Goal: Information Seeking & Learning: Learn about a topic

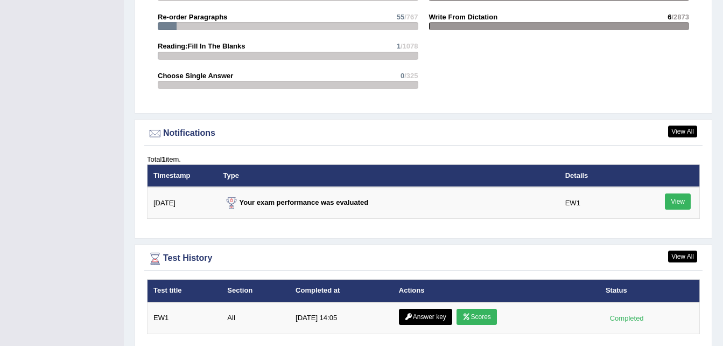
scroll to position [1209, 0]
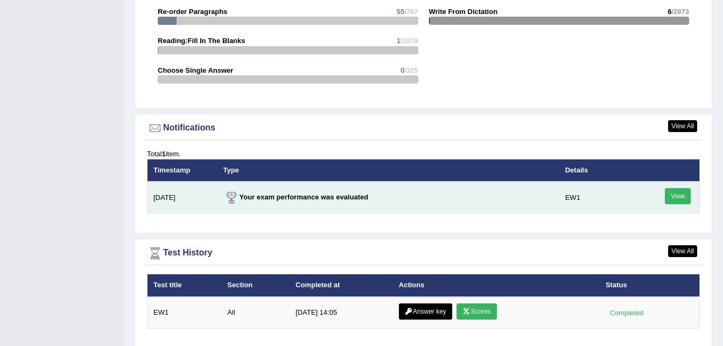
click at [678, 188] on link "View" at bounding box center [678, 196] width 26 height 16
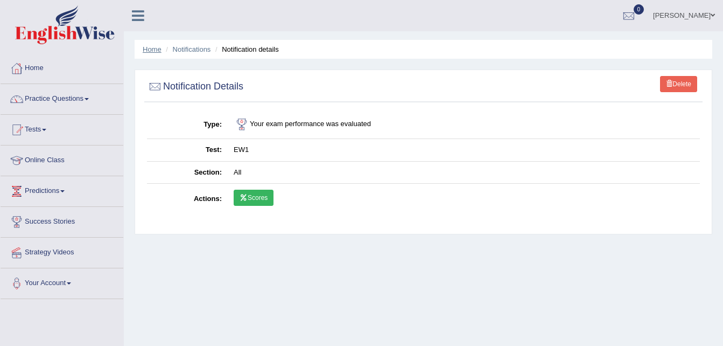
click at [144, 52] on link "Home" at bounding box center [152, 49] width 19 height 8
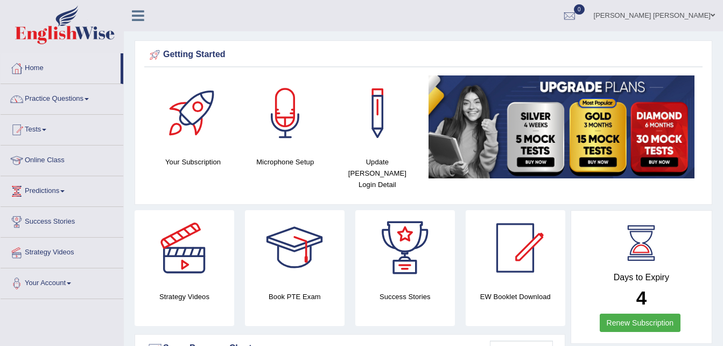
click at [89, 101] on link "Practice Questions" at bounding box center [62, 97] width 123 height 27
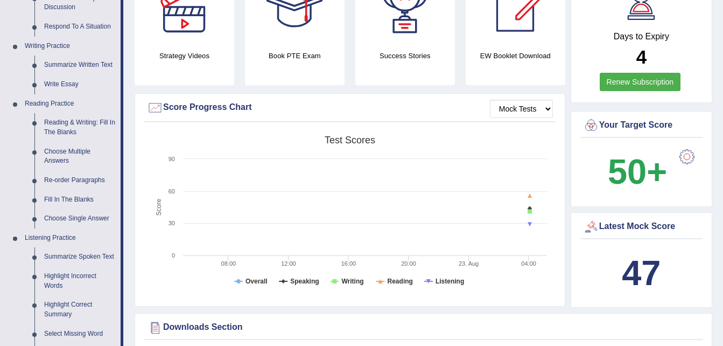
scroll to position [228, 0]
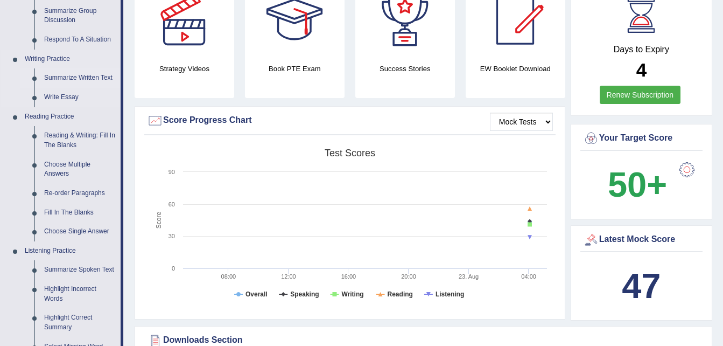
click at [72, 75] on link "Summarize Written Text" at bounding box center [79, 77] width 81 height 19
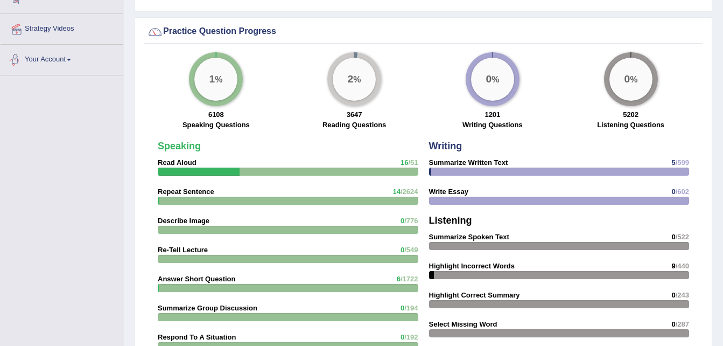
scroll to position [766, 0]
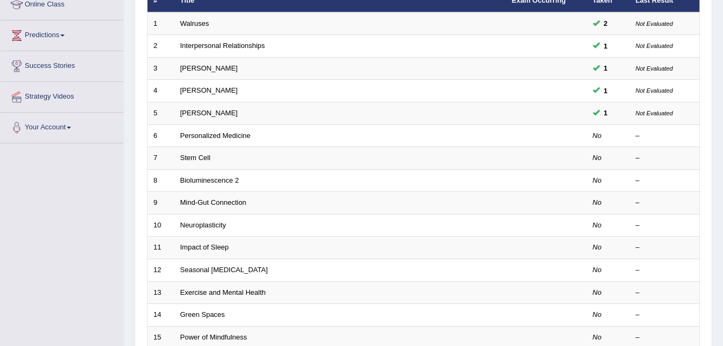
scroll to position [158, 0]
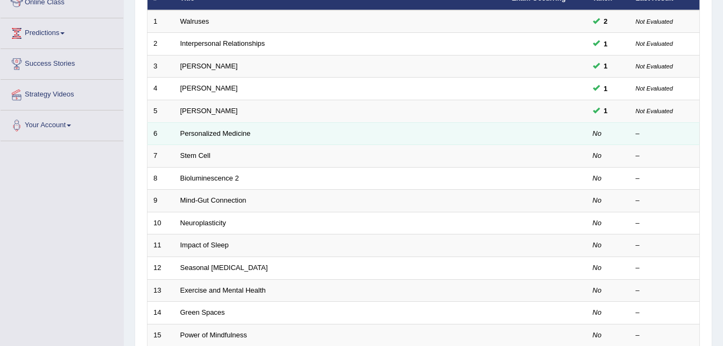
click at [499, 136] on td "Personalized Medicine" at bounding box center [340, 133] width 332 height 23
click at [184, 132] on link "Personalized Medicine" at bounding box center [215, 133] width 71 height 8
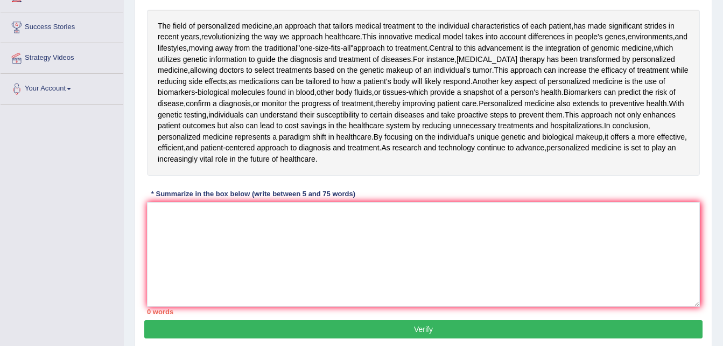
scroll to position [190, 0]
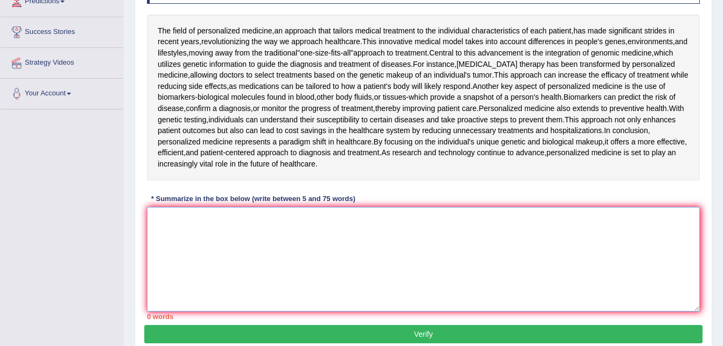
click at [589, 246] on textarea at bounding box center [423, 259] width 553 height 104
type textarea "t"
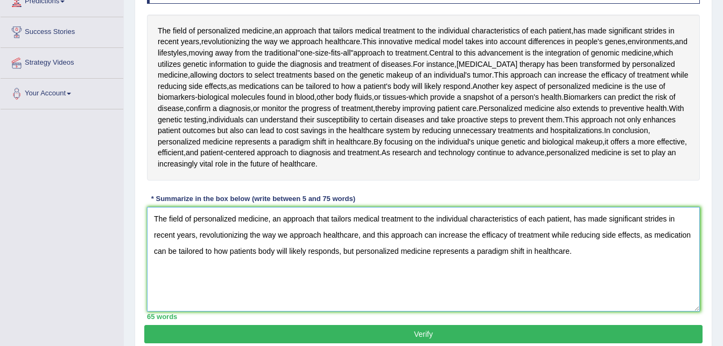
type textarea "The field of personalized medicine, an approach that tailors medical treatment …"
click at [559, 337] on button "Verify" at bounding box center [423, 334] width 558 height 18
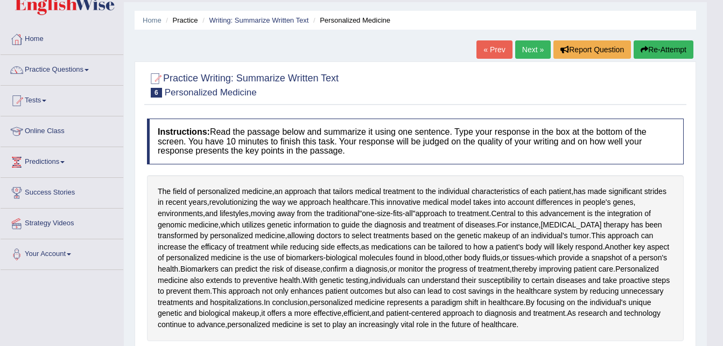
scroll to position [27, 0]
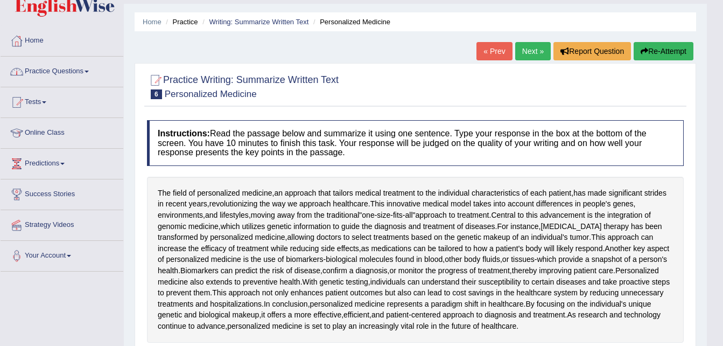
click at [61, 70] on link "Practice Questions" at bounding box center [62, 70] width 123 height 27
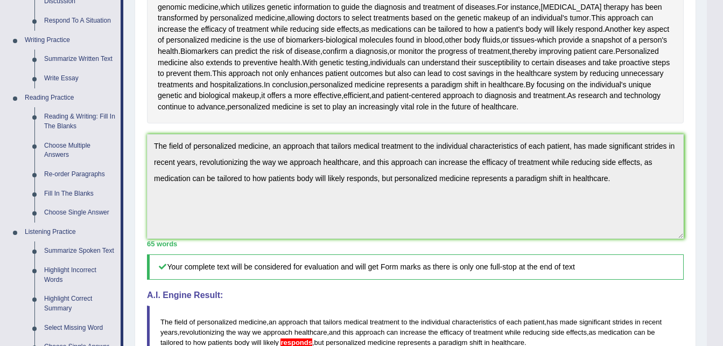
scroll to position [243, 0]
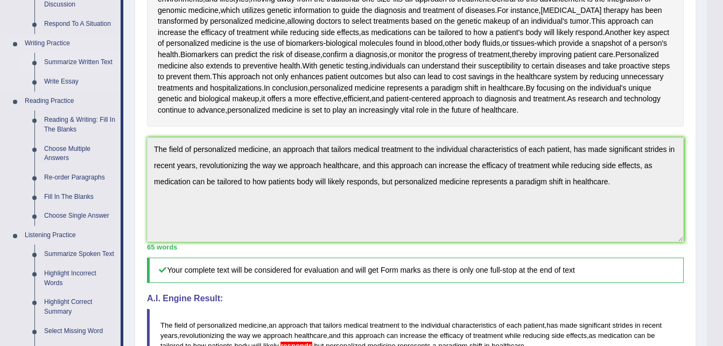
click at [79, 62] on link "Summarize Written Text" at bounding box center [79, 62] width 81 height 19
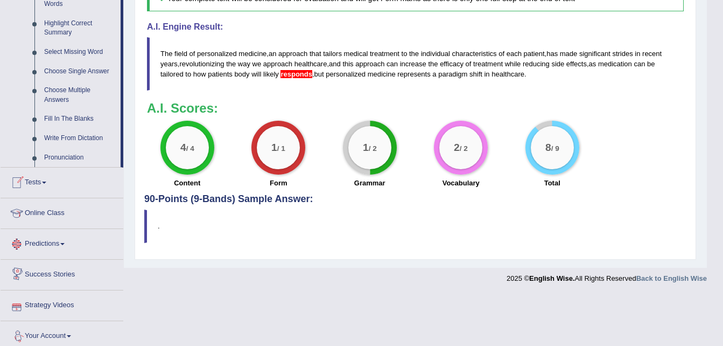
scroll to position [527, 0]
